Goal: Task Accomplishment & Management: Manage account settings

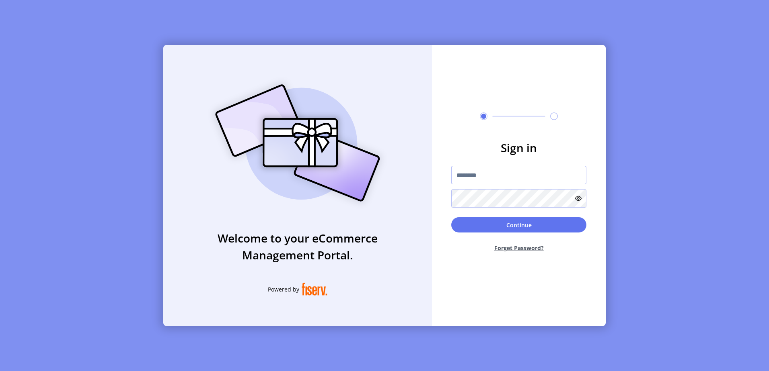
click at [514, 176] on input "text" at bounding box center [518, 175] width 135 height 18
click at [538, 177] on input "**********" at bounding box center [518, 175] width 135 height 18
drag, startPoint x: 545, startPoint y: 166, endPoint x: 514, endPoint y: 172, distance: 31.5
click at [514, 172] on input "**********" at bounding box center [518, 175] width 135 height 18
type input "**********"
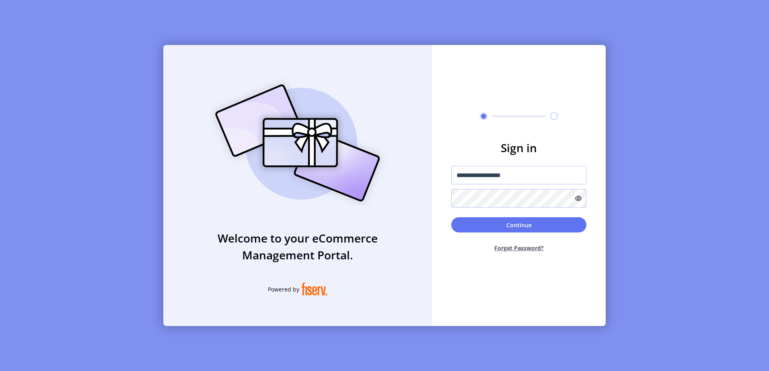
click at [451, 217] on button "Continue" at bounding box center [518, 224] width 135 height 15
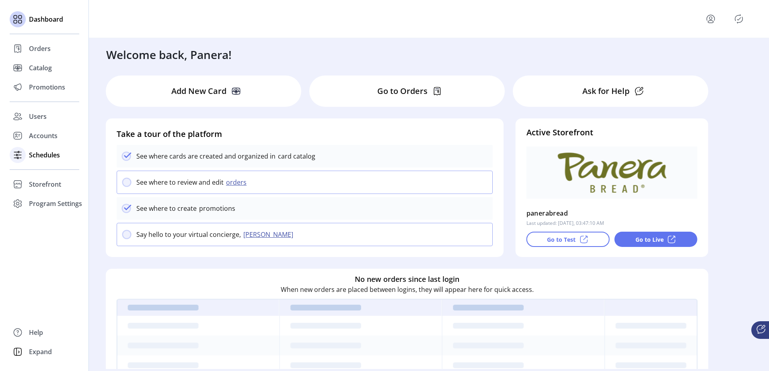
click at [48, 160] on span "Schedules" at bounding box center [44, 155] width 31 height 10
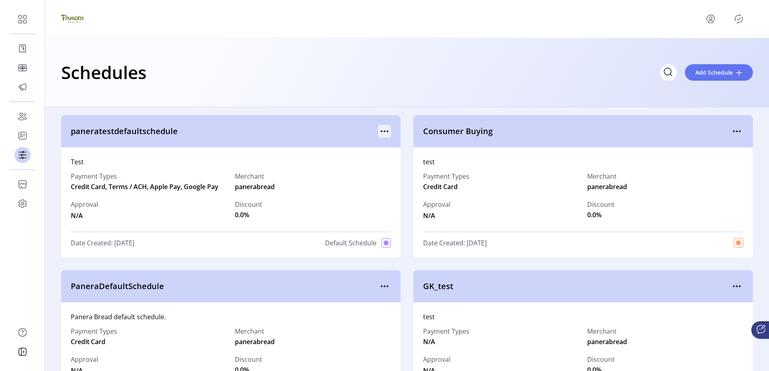
click at [380, 129] on icon "menu" at bounding box center [384, 131] width 13 height 13
click at [381, 131] on icon "menu" at bounding box center [384, 131] width 13 height 13
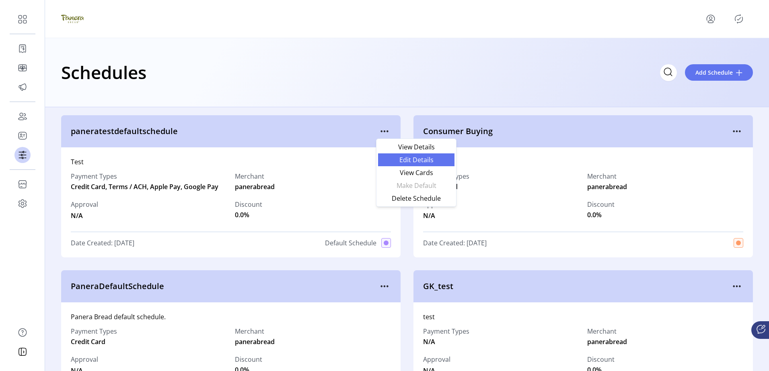
click at [425, 162] on span "Edit Details" at bounding box center [416, 160] width 67 height 6
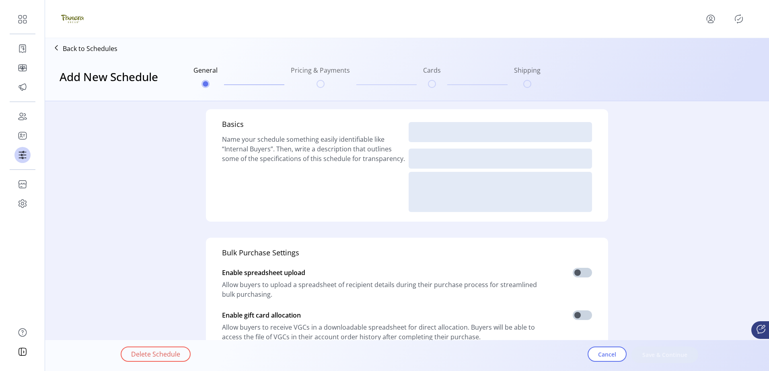
click at [320, 84] on ul "General Pricing & Payments Cards Shipping" at bounding box center [366, 76] width 353 height 39
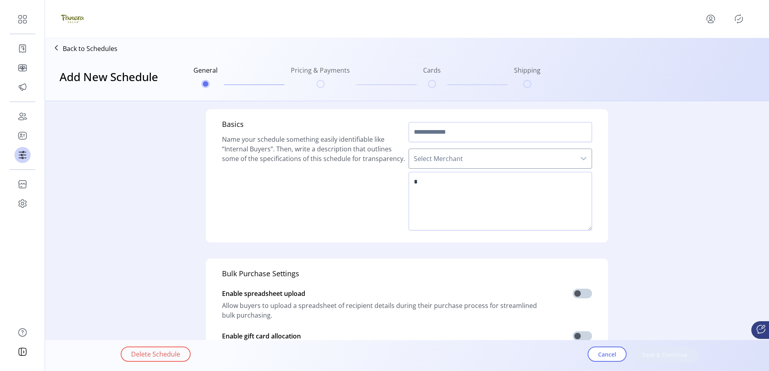
type input "**********"
type textarea "****"
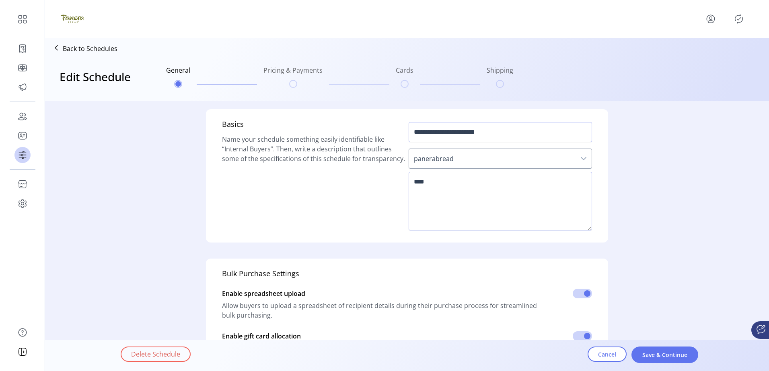
click at [656, 355] on span "Save & Continue" at bounding box center [665, 355] width 46 height 8
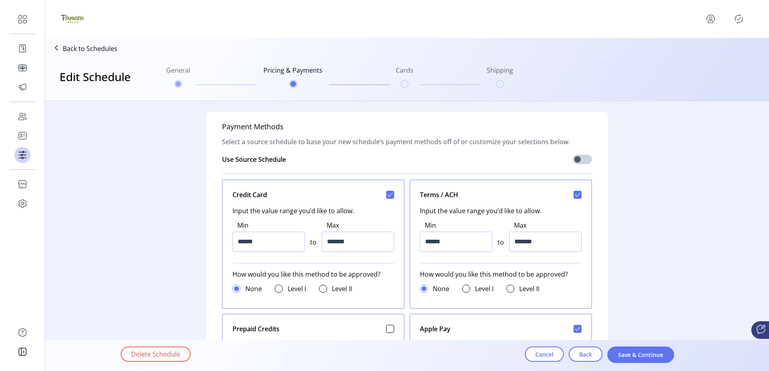
scroll to position [281, 0]
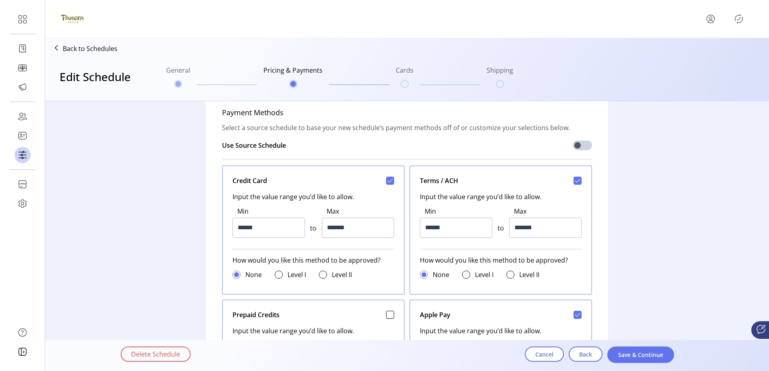
click at [475, 274] on label "Level I" at bounding box center [484, 275] width 18 height 10
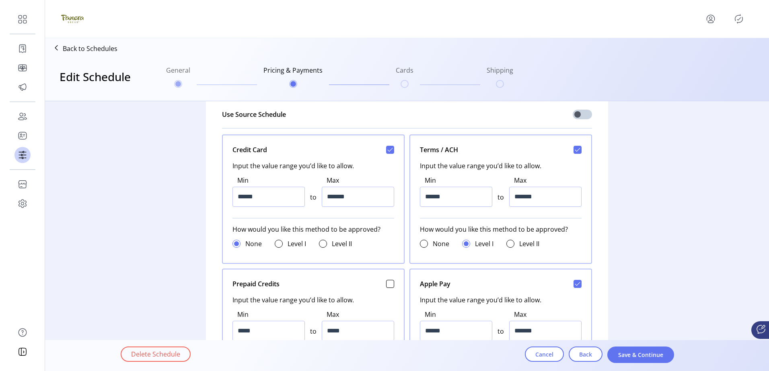
scroll to position [322, 0]
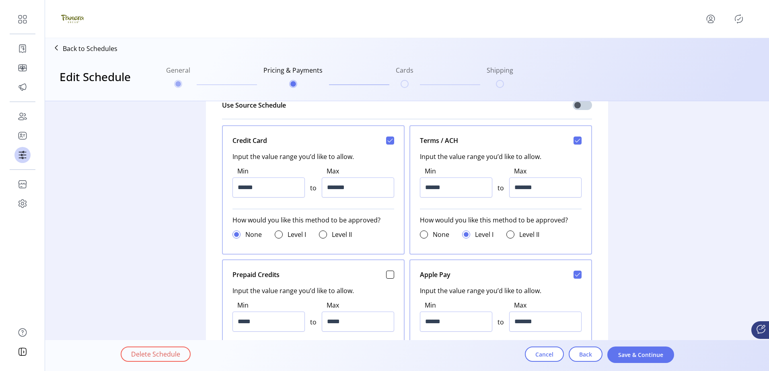
click at [737, 19] on icon "Publisher Panel" at bounding box center [738, 18] width 13 height 13
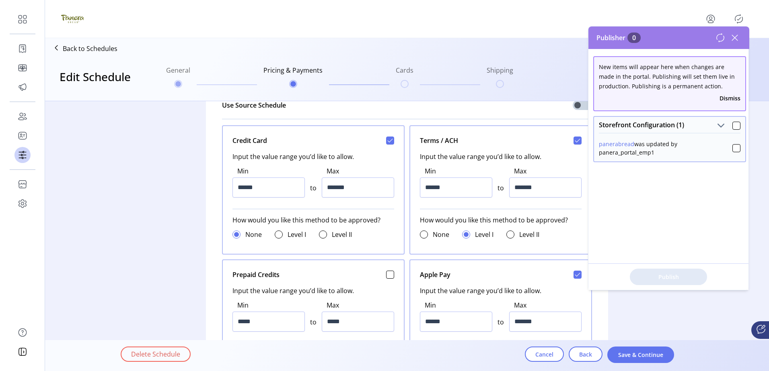
click at [737, 19] on icon "Publisher Panel" at bounding box center [738, 18] width 13 height 13
click at [740, 18] on icon "Publisher Panel" at bounding box center [739, 19] width 4 height 3
click at [736, 35] on icon at bounding box center [734, 37] width 13 height 13
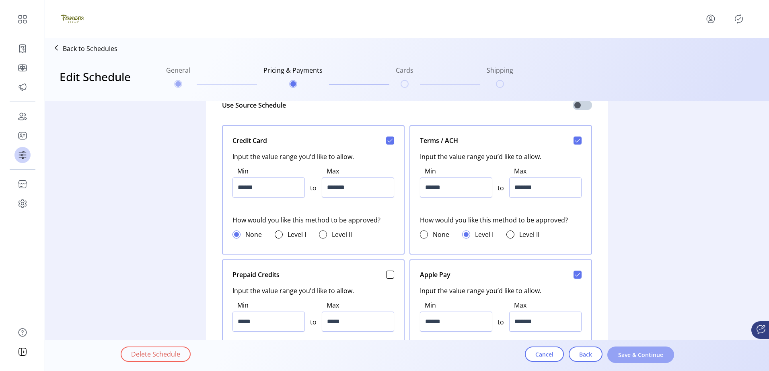
click at [632, 349] on button "Save & Continue" at bounding box center [640, 355] width 67 height 16
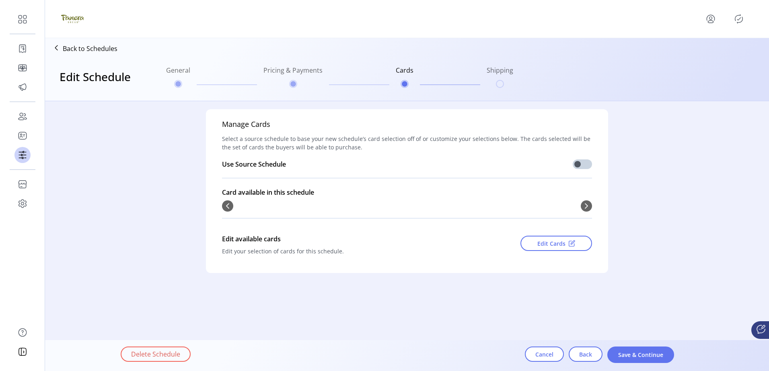
scroll to position [0, 0]
click at [644, 354] on span "Save & Continue" at bounding box center [640, 355] width 46 height 8
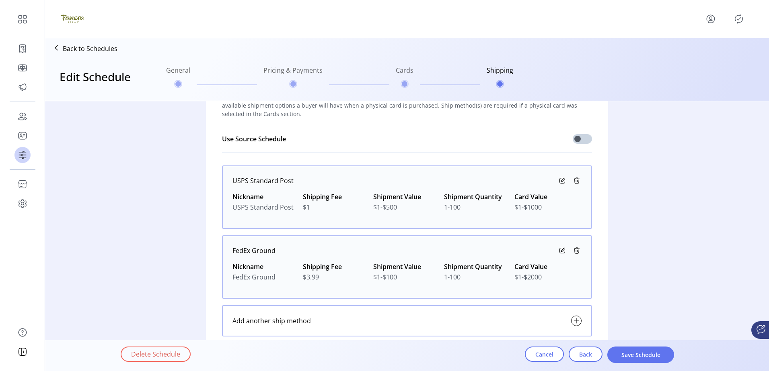
scroll to position [80, 0]
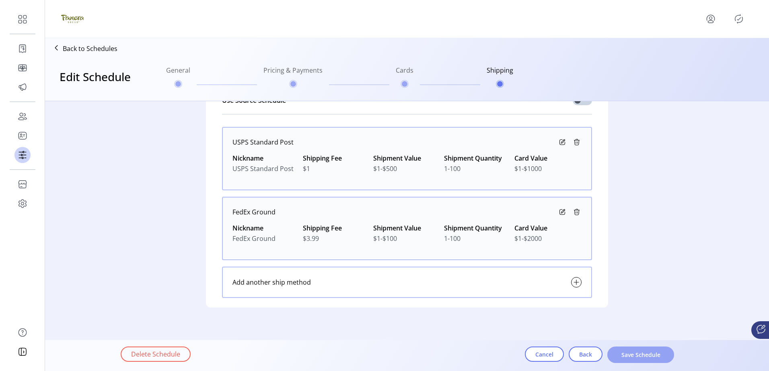
click at [641, 353] on span "Save Schedule" at bounding box center [640, 355] width 46 height 8
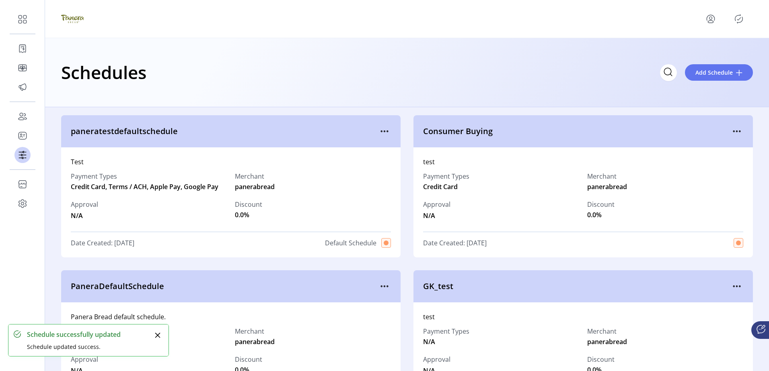
click at [742, 21] on icon "Publisher Panel" at bounding box center [738, 18] width 13 height 13
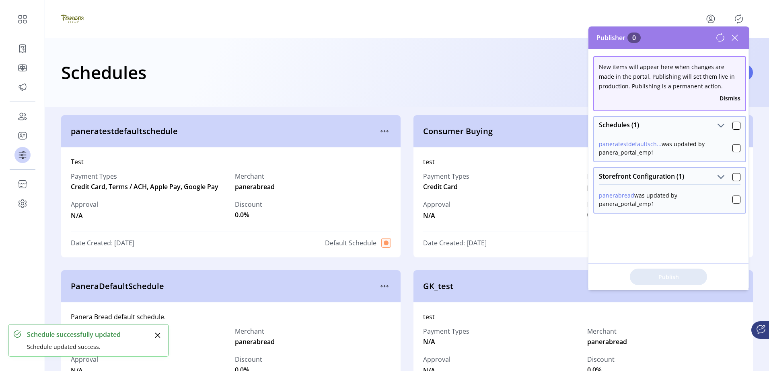
click at [737, 118] on div "Schedules (1)" at bounding box center [669, 125] width 151 height 16
click at [734, 123] on div at bounding box center [736, 126] width 8 height 8
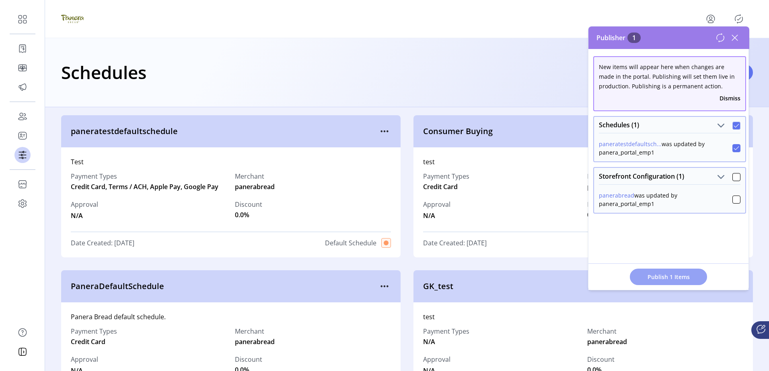
click at [666, 275] on span "Publish 1 Items" at bounding box center [668, 277] width 56 height 8
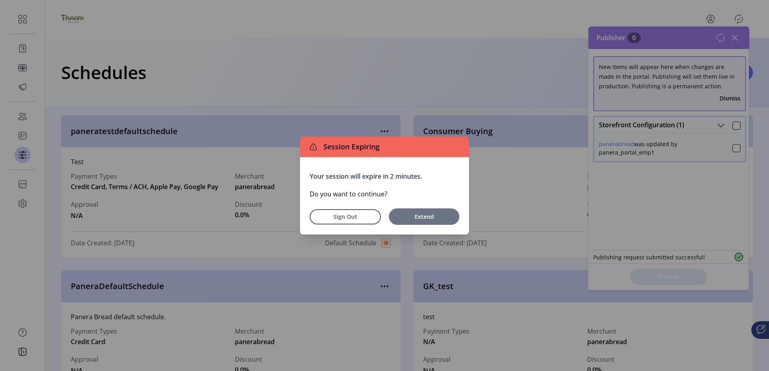
click at [398, 217] on span "Extend" at bounding box center [424, 217] width 62 height 8
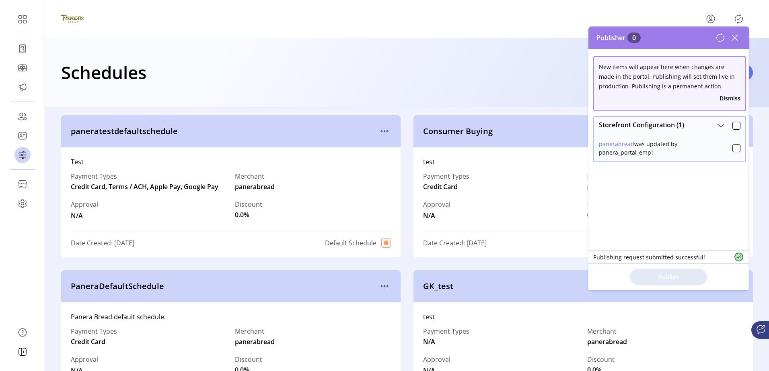
click at [742, 43] on div "Publisher 0" at bounding box center [668, 38] width 161 height 23
click at [736, 40] on icon at bounding box center [735, 38] width 6 height 6
